Goal: Task Accomplishment & Management: Manage account settings

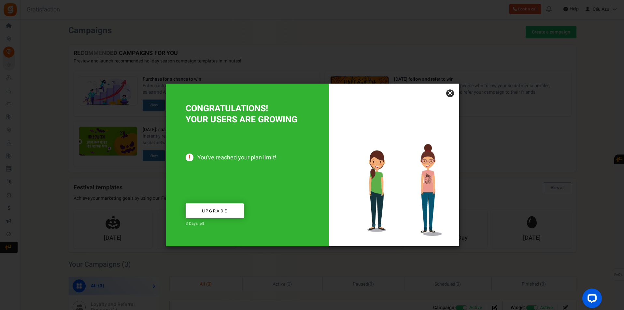
click at [450, 93] on link "×" at bounding box center [450, 94] width 8 height 8
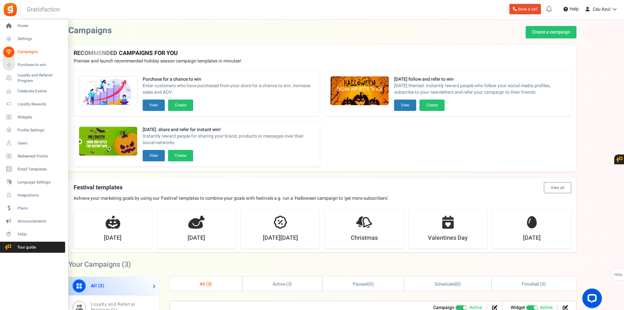
click at [27, 51] on span "Campaigns" at bounding box center [41, 52] width 46 height 6
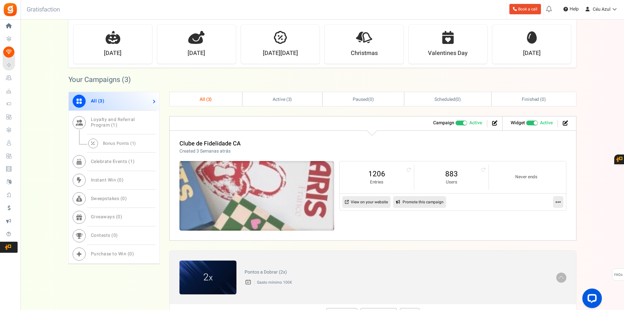
scroll to position [271, 0]
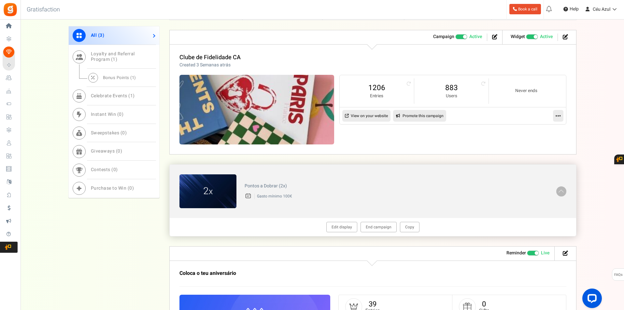
click at [562, 192] on span at bounding box center [561, 190] width 7 height 7
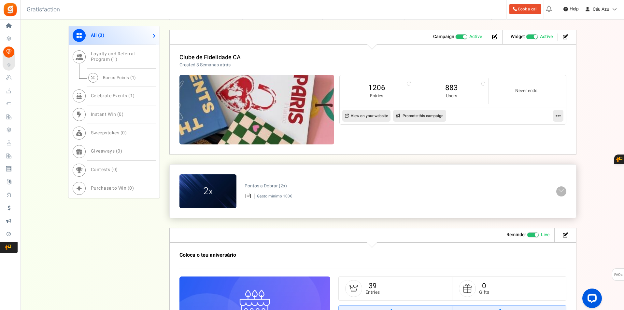
click at [562, 192] on span at bounding box center [561, 190] width 7 height 7
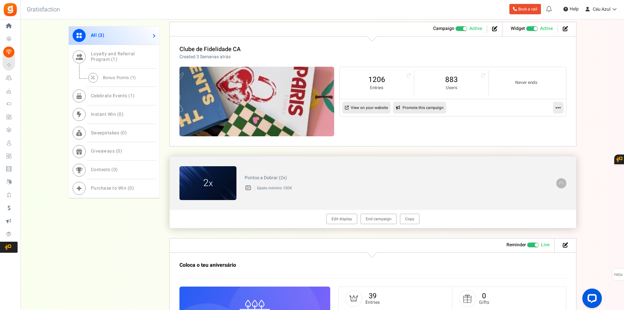
scroll to position [366, 0]
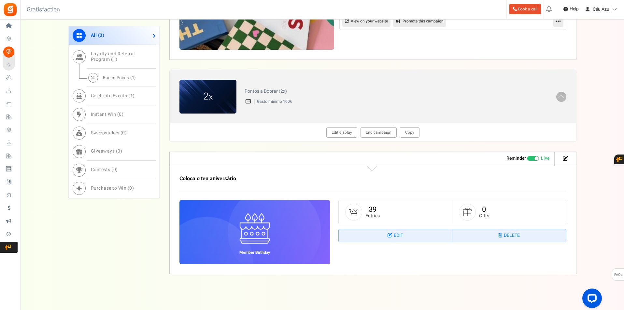
click at [338, 132] on link "Edit display" at bounding box center [341, 132] width 31 height 10
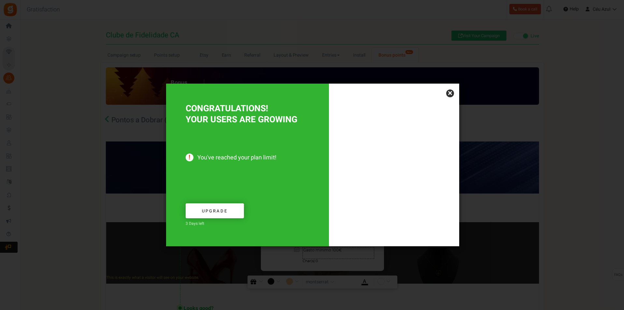
type textarea "Pontos a Dobrar (2x)"
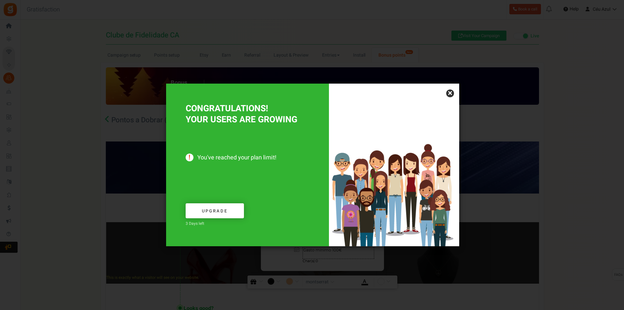
type textarea "Gasto mínimo 100€"
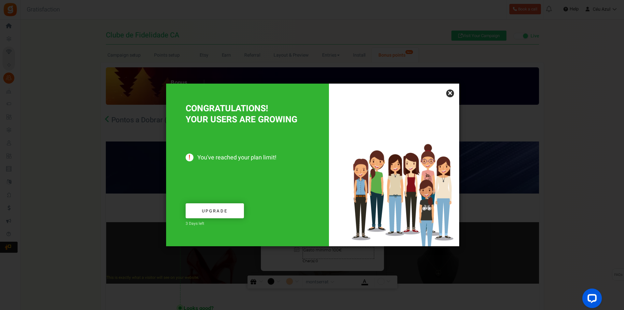
click at [449, 92] on link "×" at bounding box center [450, 94] width 8 height 8
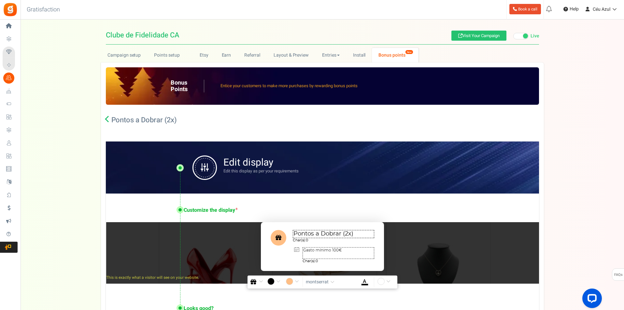
click at [106, 118] on icon at bounding box center [108, 119] width 7 height 7
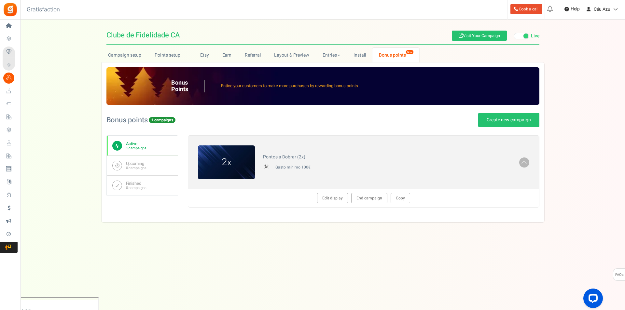
click at [526, 10] on link "Book a call" at bounding box center [526, 9] width 32 height 10
drag, startPoint x: 237, startPoint y: 162, endPoint x: 222, endPoint y: 161, distance: 15.7
click at [237, 161] on figcaption "2 x" at bounding box center [226, 163] width 57 height 14
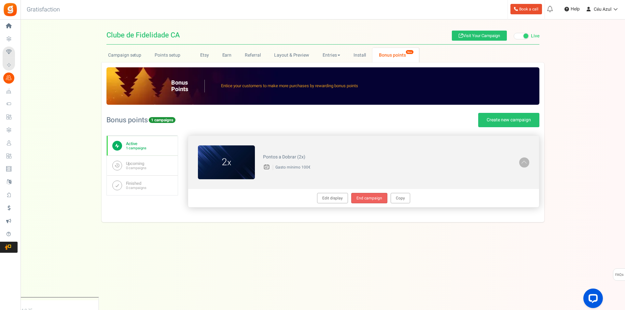
click at [373, 196] on link "End campaign" at bounding box center [369, 198] width 36 height 10
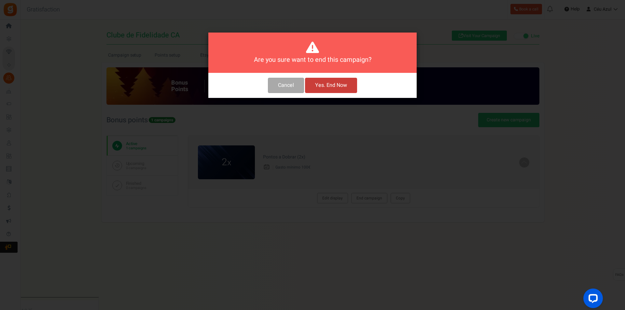
click at [324, 85] on button "Yes. End Now" at bounding box center [331, 85] width 52 height 15
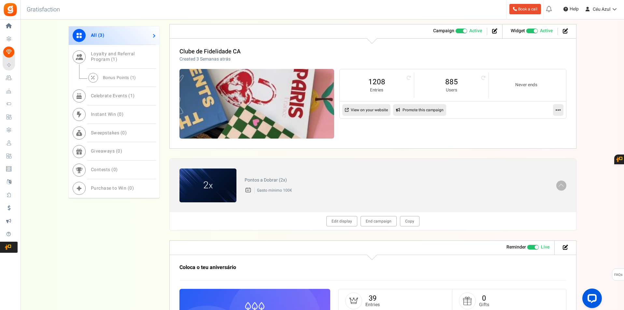
scroll to position [366, 0]
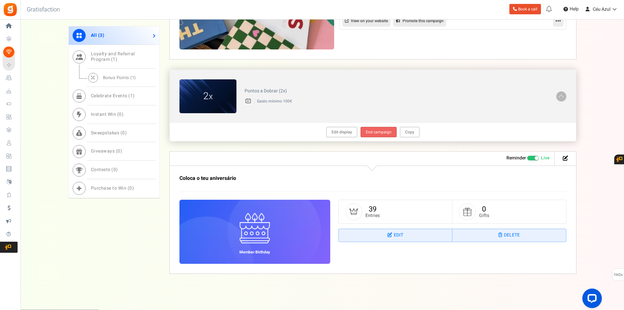
click at [375, 133] on link "End campaign" at bounding box center [378, 132] width 36 height 10
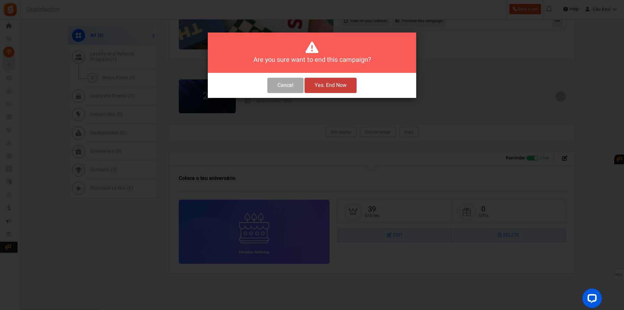
click at [330, 88] on button "Yes. End Now" at bounding box center [330, 85] width 52 height 15
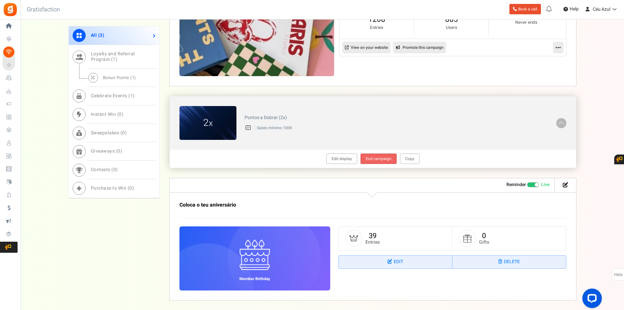
click at [382, 158] on link "End campaign" at bounding box center [378, 159] width 36 height 10
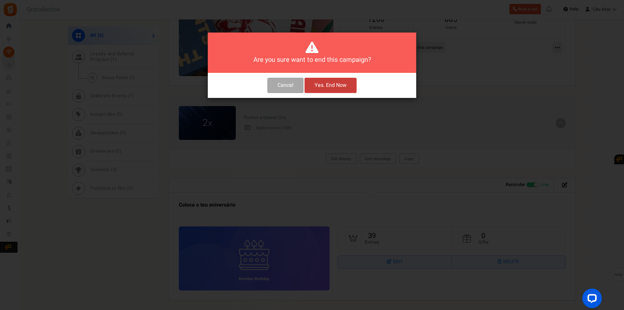
click at [331, 83] on button "Yes. End Now" at bounding box center [330, 85] width 52 height 15
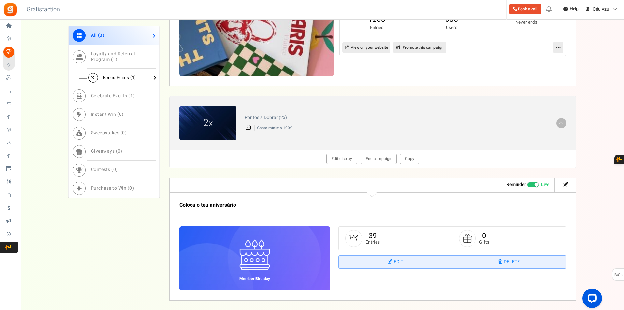
click at [111, 78] on span "Bonus Points ( 1 )" at bounding box center [119, 78] width 33 height 6
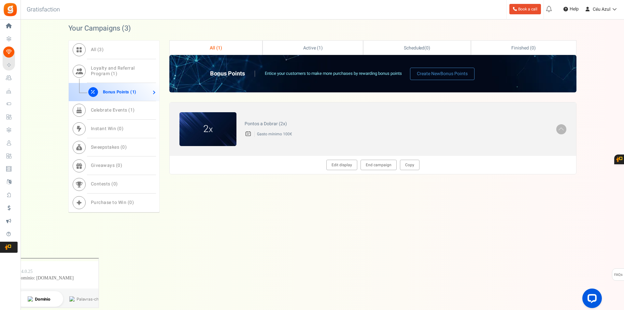
scroll to position [211, 0]
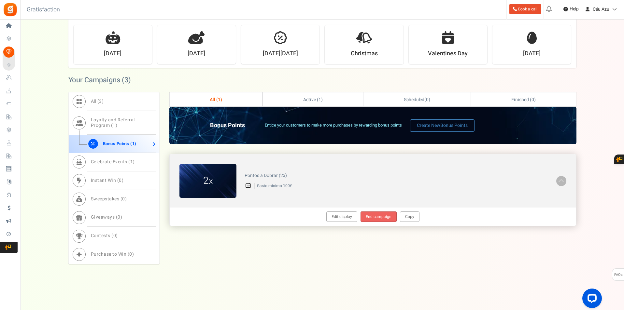
click at [373, 219] on link "End campaign" at bounding box center [378, 217] width 36 height 10
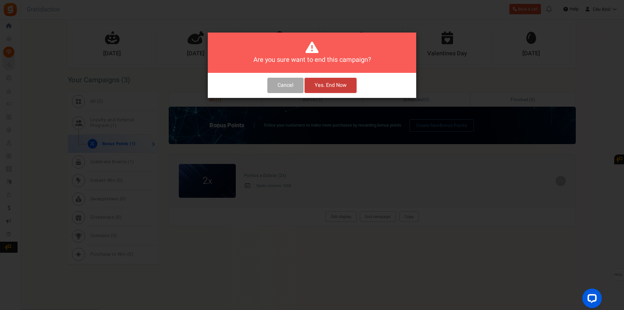
click at [331, 88] on button "Yes. End Now" at bounding box center [330, 85] width 52 height 15
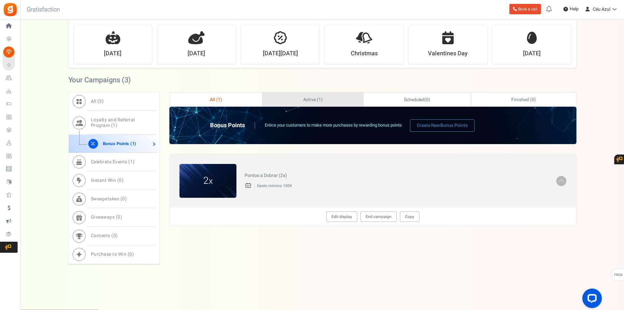
click at [316, 104] on link "Active ( 1 )" at bounding box center [313, 99] width 100 height 14
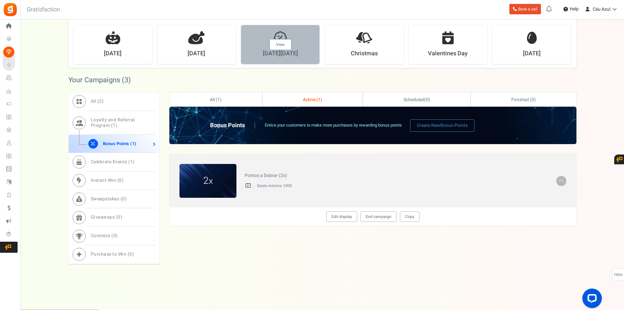
click at [295, 54] on div "View" at bounding box center [280, 44] width 78 height 39
click at [276, 47] on link "View" at bounding box center [280, 44] width 22 height 11
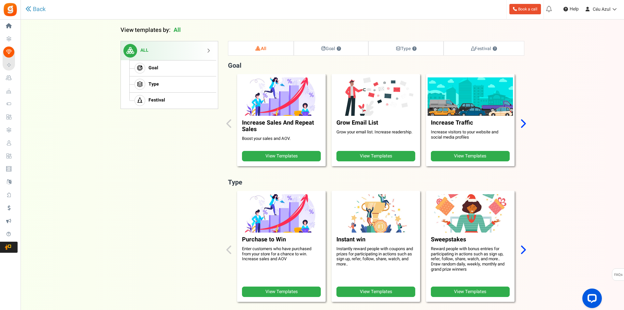
scroll to position [66, 0]
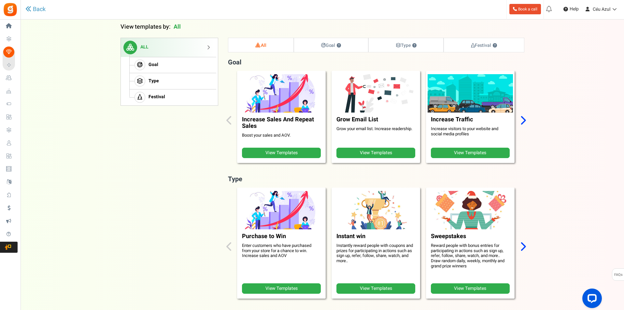
click at [254, 43] on link "All" at bounding box center [260, 45] width 65 height 14
click at [33, 8] on link "Back" at bounding box center [35, 9] width 20 height 8
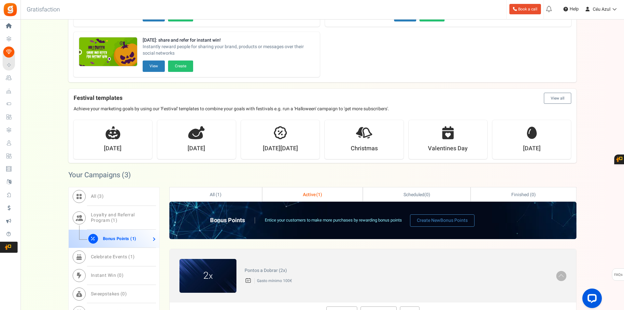
scroll to position [175, 0]
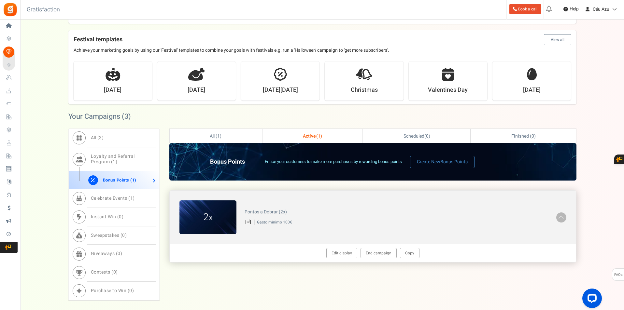
click at [562, 215] on span at bounding box center [561, 216] width 7 height 7
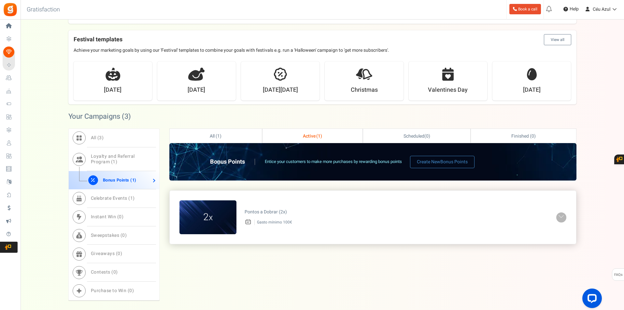
click at [562, 215] on span at bounding box center [561, 216] width 7 height 7
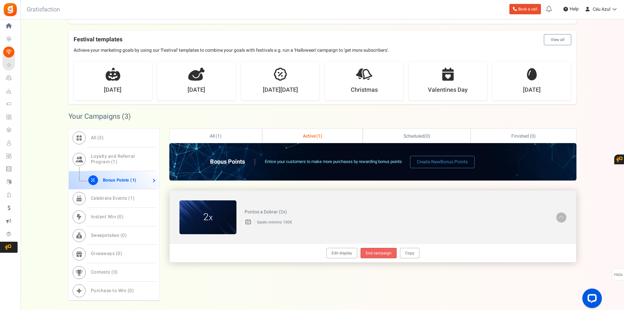
click at [382, 252] on link "End campaign" at bounding box center [378, 253] width 36 height 10
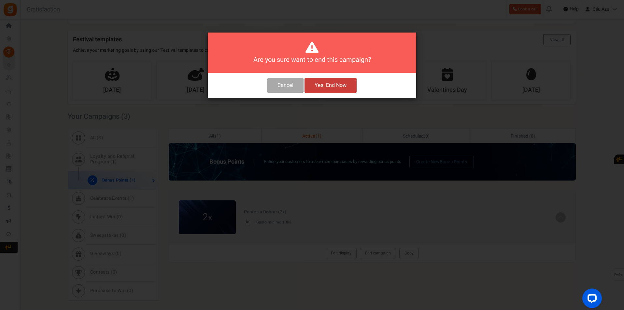
click at [330, 87] on button "Yes. End Now" at bounding box center [330, 85] width 52 height 15
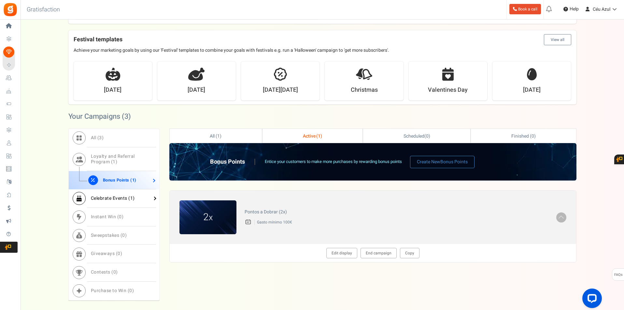
click at [118, 200] on span "Celebrate Events ( 1 )" at bounding box center [113, 198] width 44 height 7
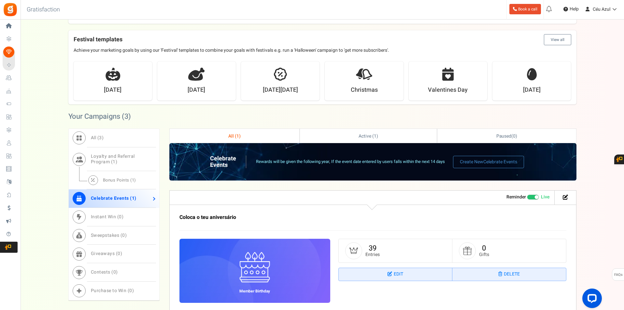
scroll to position [214, 0]
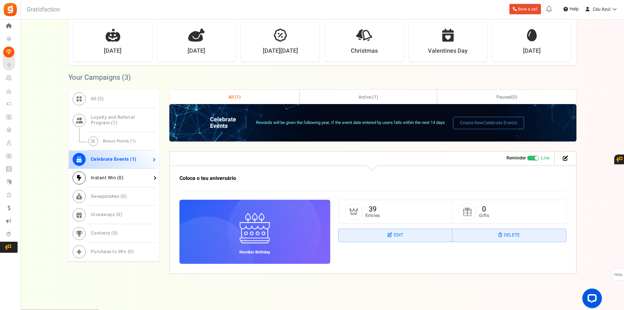
click at [120, 179] on span "0" at bounding box center [120, 177] width 3 height 7
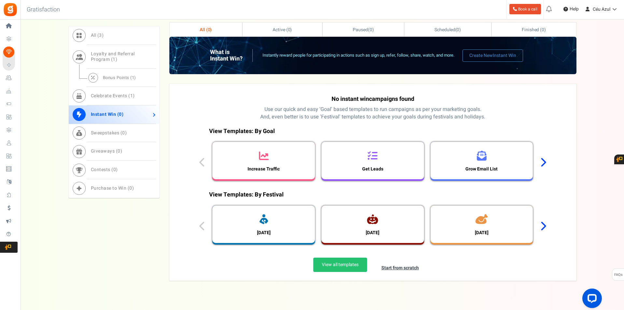
scroll to position [298, 0]
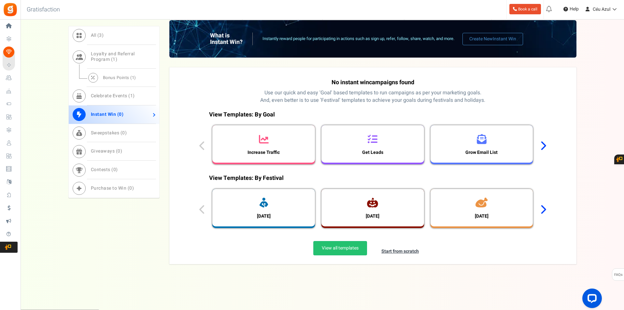
click at [545, 145] on icon at bounding box center [543, 146] width 6 height 10
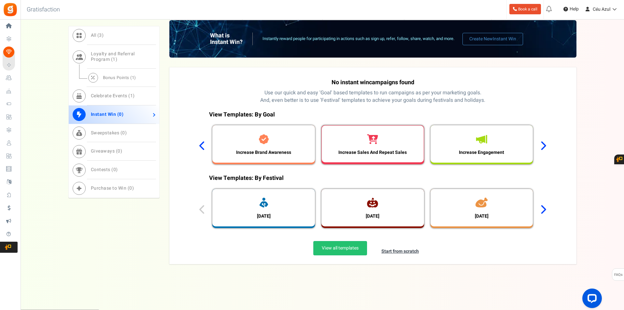
click at [378, 145] on div at bounding box center [372, 140] width 11 height 14
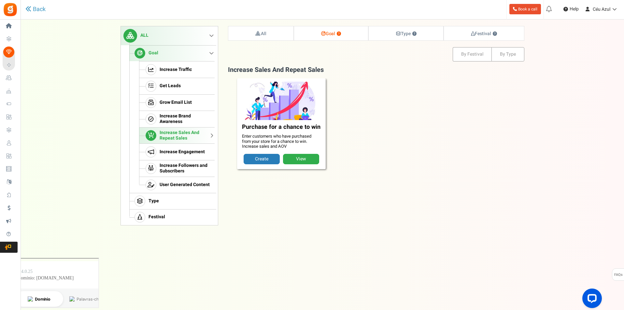
scroll to position [26, 0]
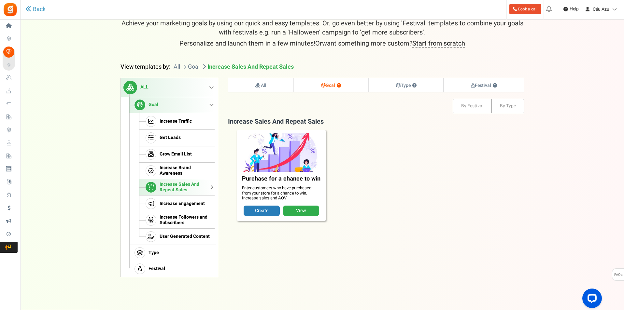
click at [300, 212] on link "View" at bounding box center [301, 211] width 36 height 10
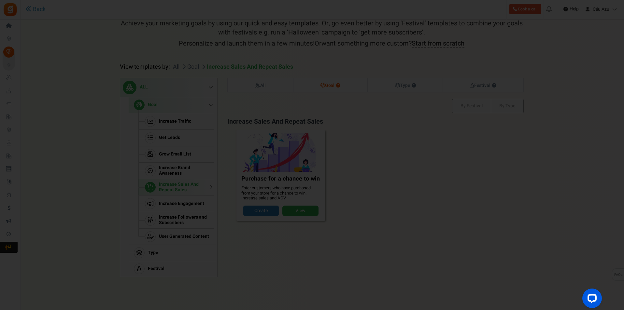
scroll to position [0, 0]
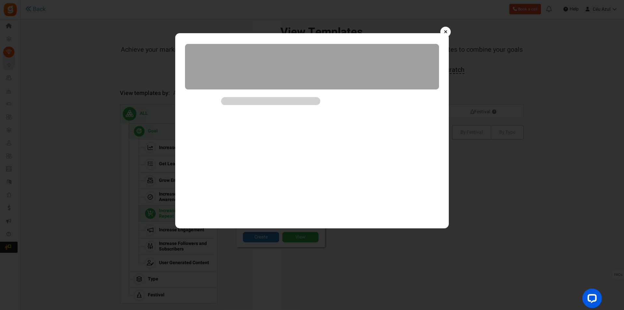
click at [444, 30] on link "×" at bounding box center [445, 32] width 10 height 10
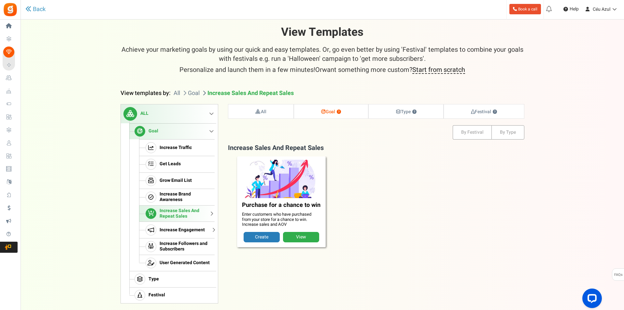
click at [179, 229] on span "Increase Engagement" at bounding box center [182, 231] width 45 height 6
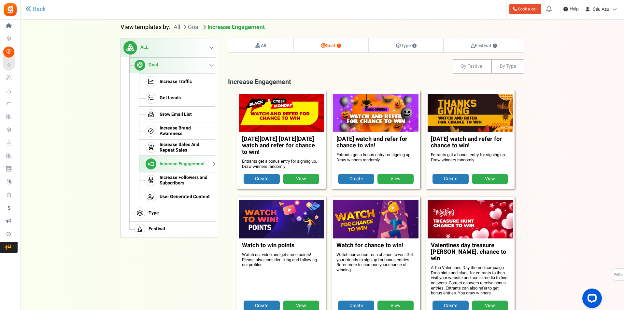
scroll to position [66, 0]
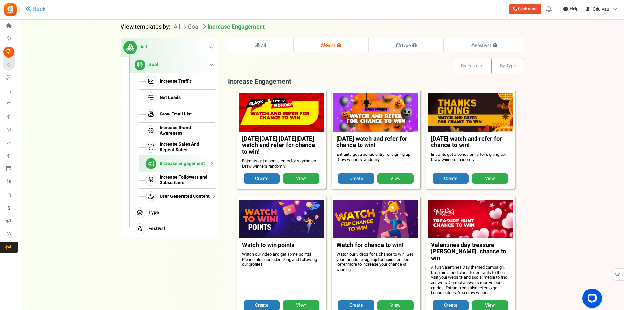
click at [178, 198] on span "User Generated Content" at bounding box center [185, 197] width 50 height 6
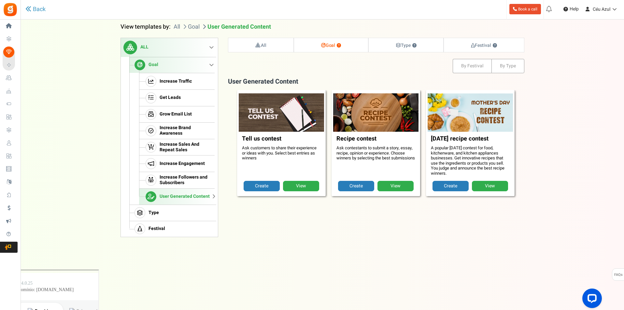
scroll to position [26, 0]
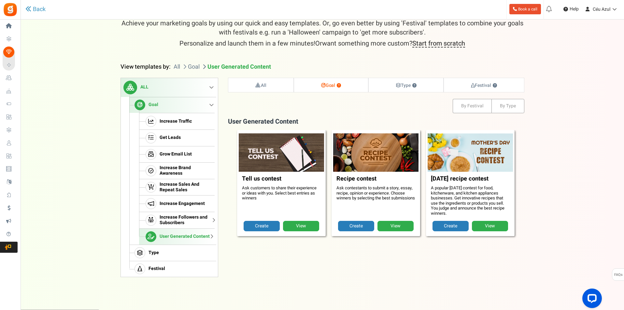
click at [178, 220] on span "Increase Followers and Subscribers" at bounding box center [186, 220] width 53 height 11
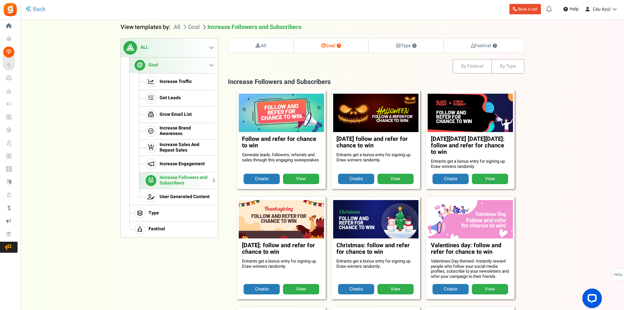
scroll to position [66, 0]
click at [177, 126] on span "Increase Brand Awareness" at bounding box center [186, 130] width 53 height 11
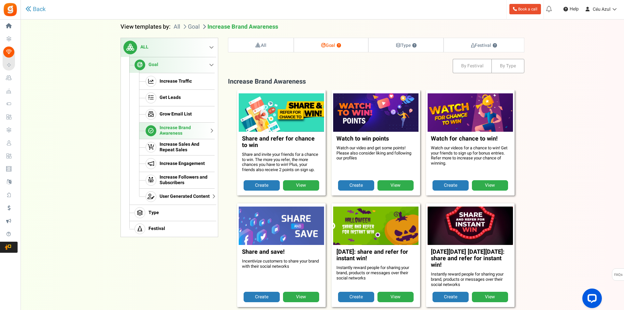
click at [183, 194] on span "User Generated Content" at bounding box center [185, 197] width 50 height 6
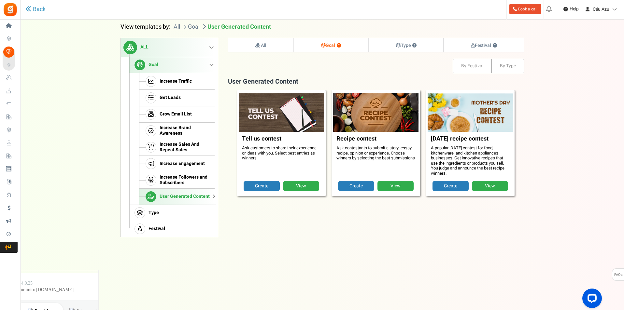
scroll to position [26, 0]
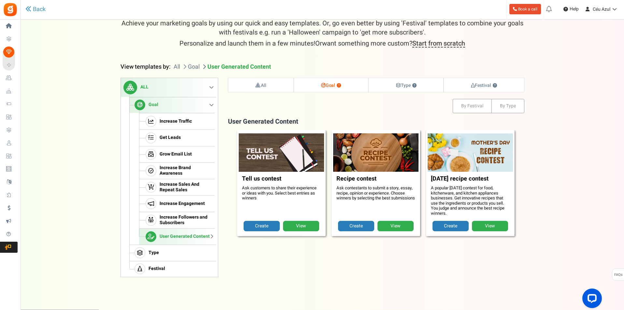
click at [298, 227] on link "View" at bounding box center [301, 226] width 36 height 10
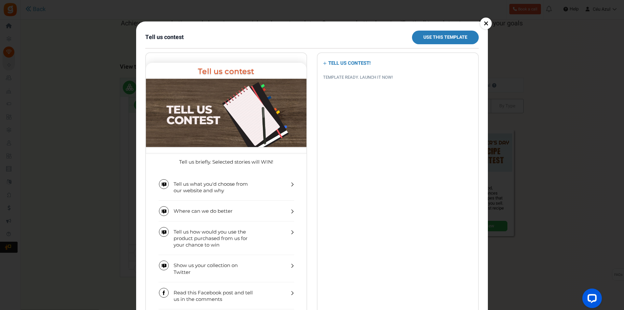
scroll to position [0, 0]
click at [485, 24] on link "×" at bounding box center [486, 24] width 12 height 12
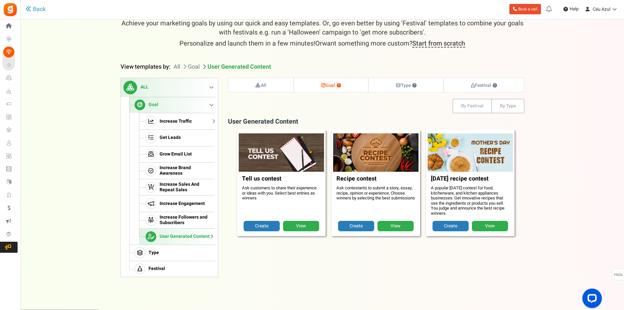
click at [176, 121] on span "Increase Traffic" at bounding box center [176, 122] width 32 height 6
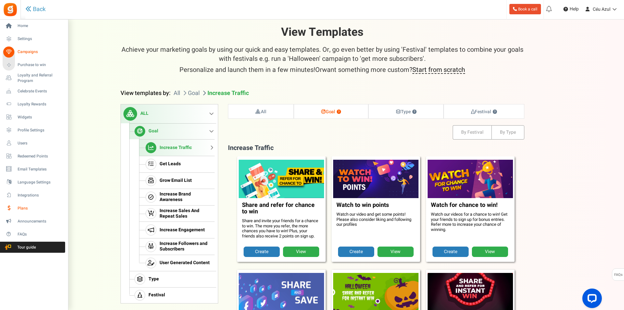
click at [24, 207] on span "Plans" at bounding box center [41, 209] width 46 height 6
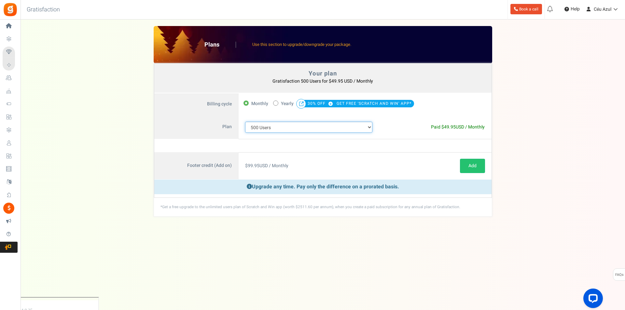
click at [286, 127] on select "100 Users 200 Users 500 Users 1000 Users 2000 Users 3000 Users 4000 Users 5000 …" at bounding box center [309, 127] width 128 height 11
click at [245, 122] on select "100 Users 200 Users 500 Users 1000 Users 2000 Users 3000 Users 4000 Users 5000 …" at bounding box center [309, 127] width 128 height 11
click at [276, 126] on select "100 Users 200 Users 500 Users 1000 Users 2000 Users 3000 Users 4000 Users 5000 …" at bounding box center [309, 127] width 128 height 11
select select "880"
click at [245, 122] on select "100 Users 200 Users 500 Users 1000 Users 2000 Users 3000 Users 4000 Users 5000 …" at bounding box center [309, 127] width 128 height 11
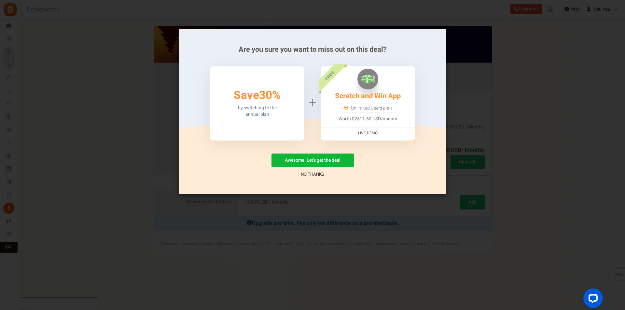
click at [318, 173] on link "No Thanks" at bounding box center [312, 174] width 23 height 7
